Goal: Navigation & Orientation: Find specific page/section

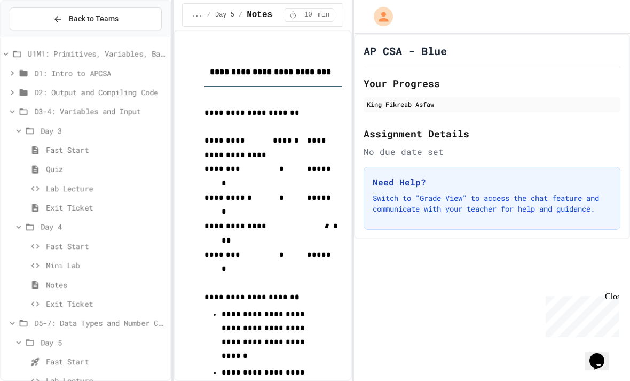
scroll to position [44, 0]
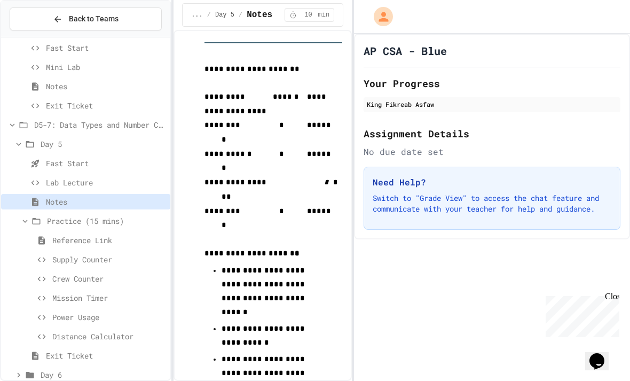
scroll to position [198, 0]
click at [45, 347] on div "Exit Ticket" at bounding box center [85, 354] width 169 height 15
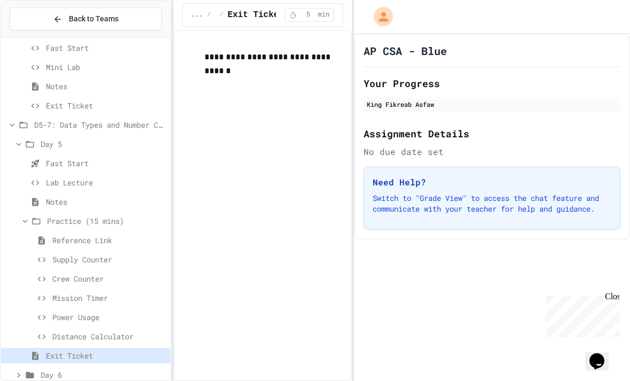
click at [58, 332] on span "Distance Calculator" at bounding box center [109, 335] width 114 height 11
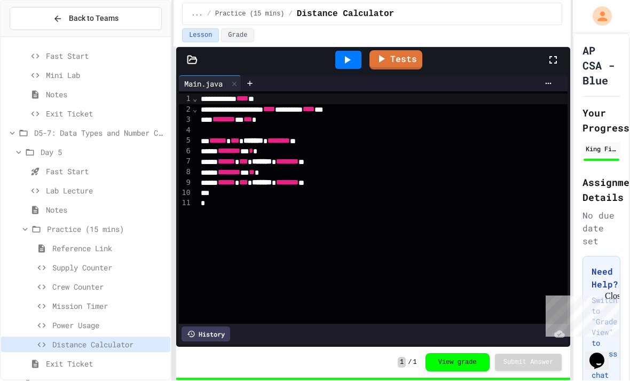
scroll to position [34, 0]
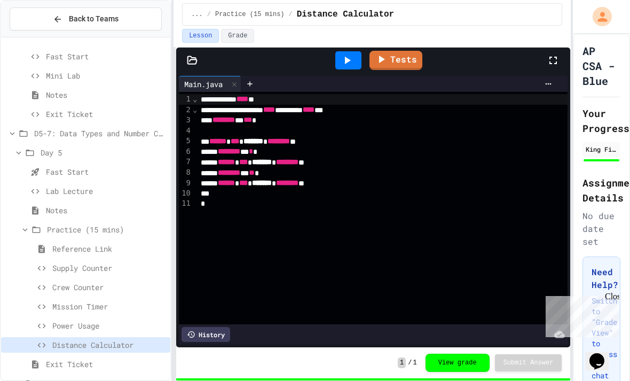
click at [48, 263] on icon at bounding box center [41, 268] width 13 height 10
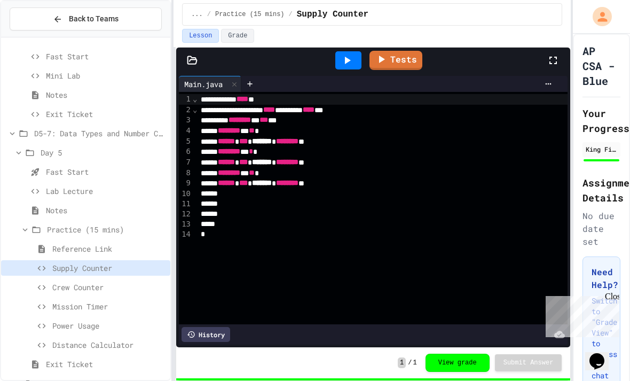
click at [49, 279] on div "Crew Counter" at bounding box center [85, 286] width 169 height 15
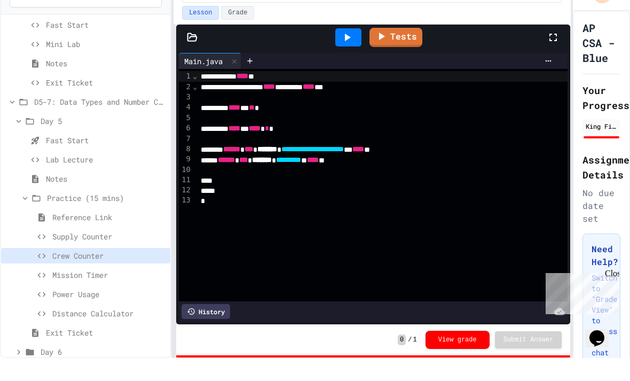
scroll to position [198, 0]
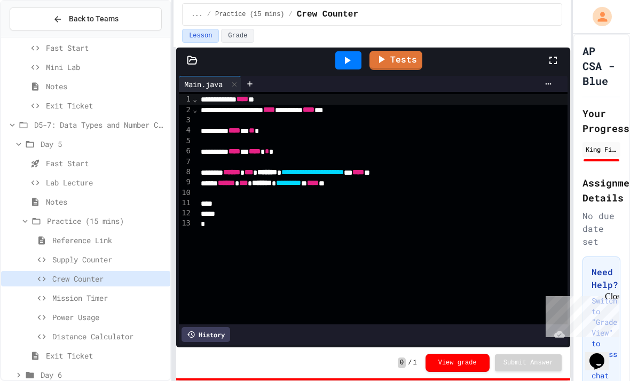
click at [37, 367] on div "Day 6" at bounding box center [85, 374] width 169 height 15
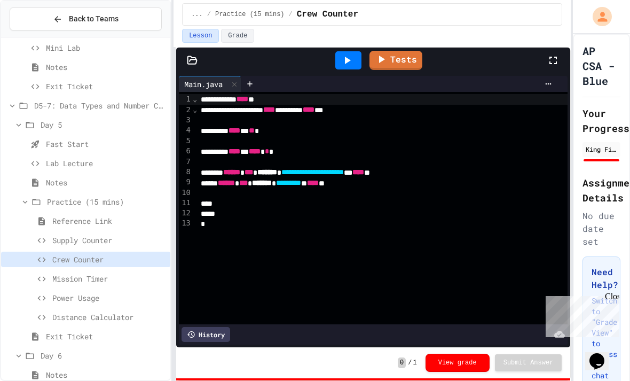
scroll to position [217, 0]
click at [34, 370] on icon at bounding box center [35, 374] width 6 height 8
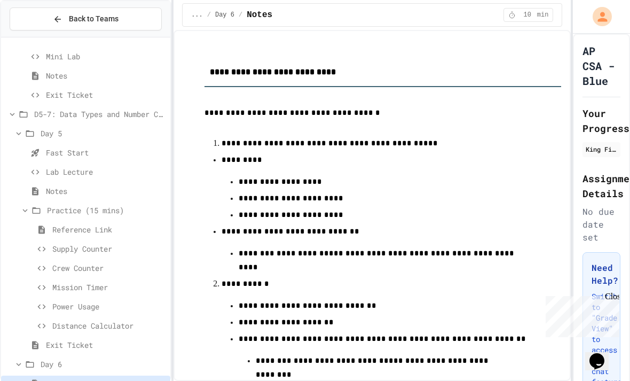
scroll to position [44, 0]
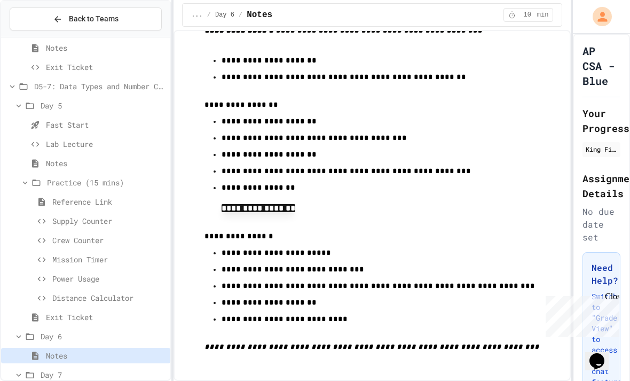
scroll to position [789, 0]
